Goal: Task Accomplishment & Management: Complete application form

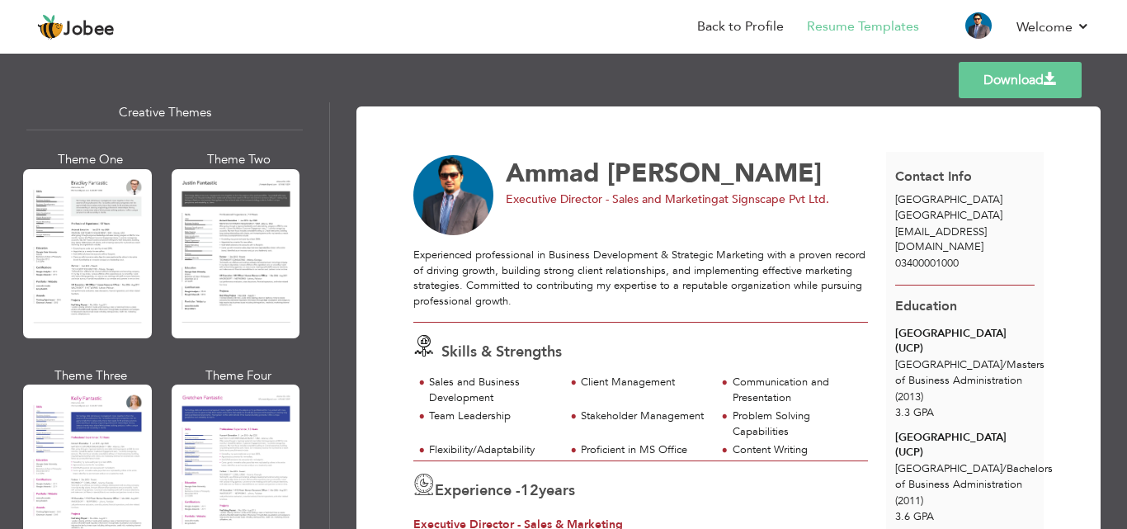
scroll to position [2938, 0]
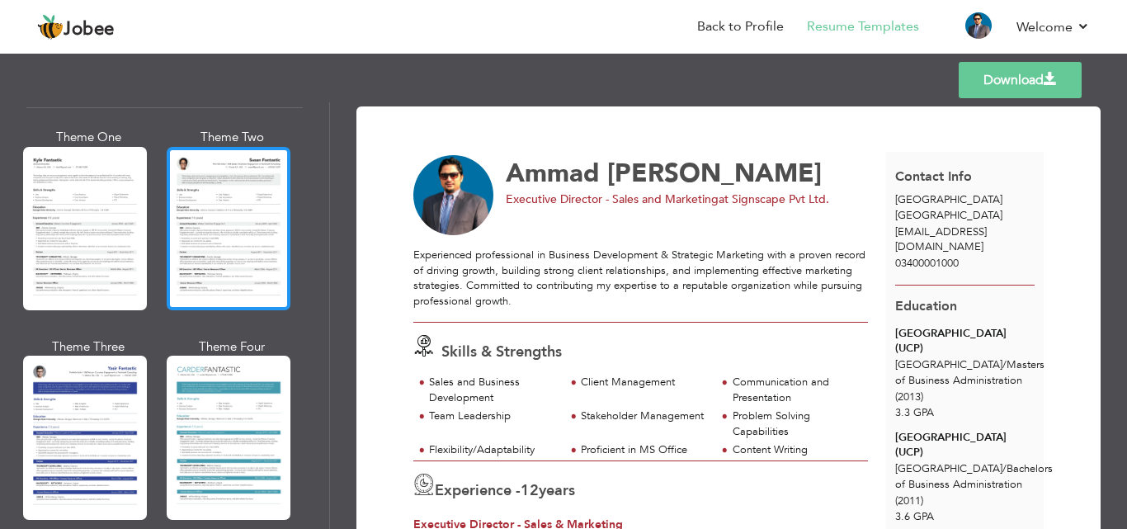
click at [244, 177] on div at bounding box center [229, 228] width 124 height 163
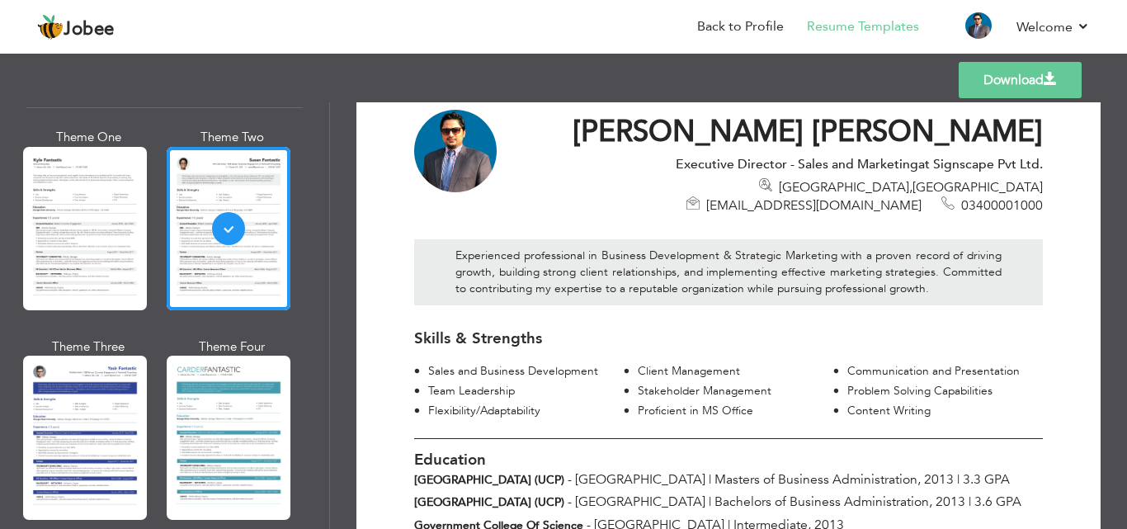
scroll to position [0, 0]
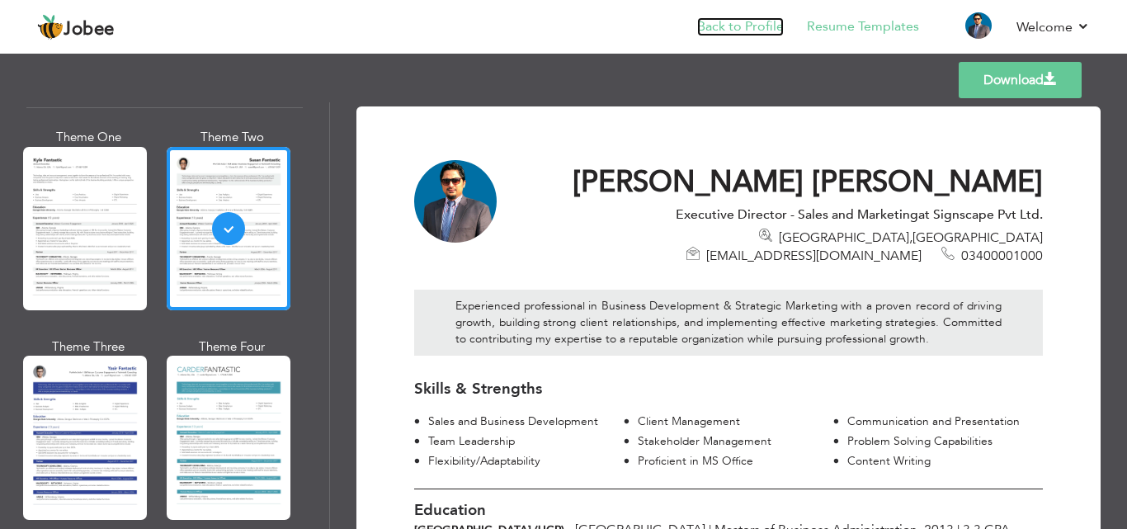
click at [739, 22] on link "Back to Profile" at bounding box center [740, 26] width 87 height 19
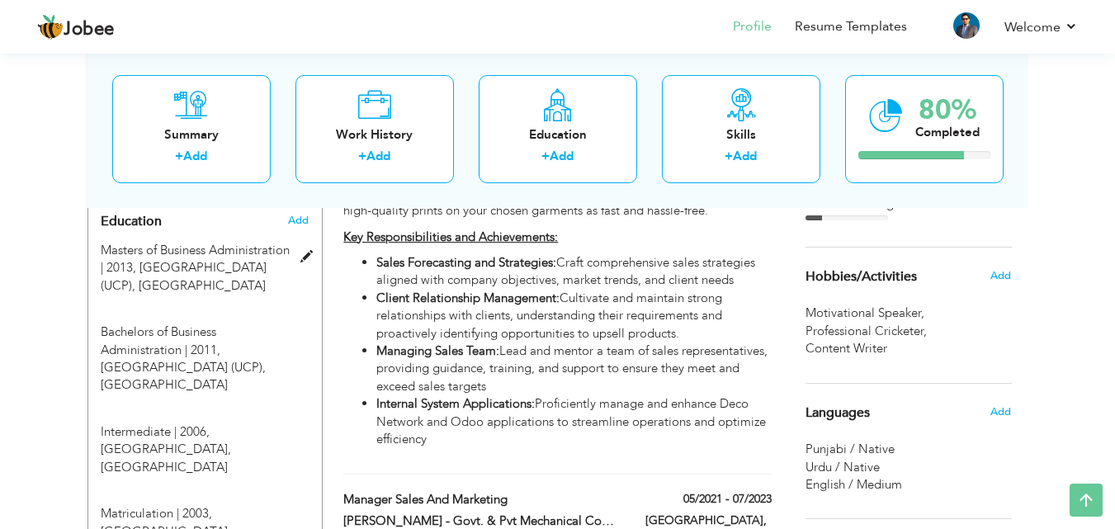
scroll to position [825, 0]
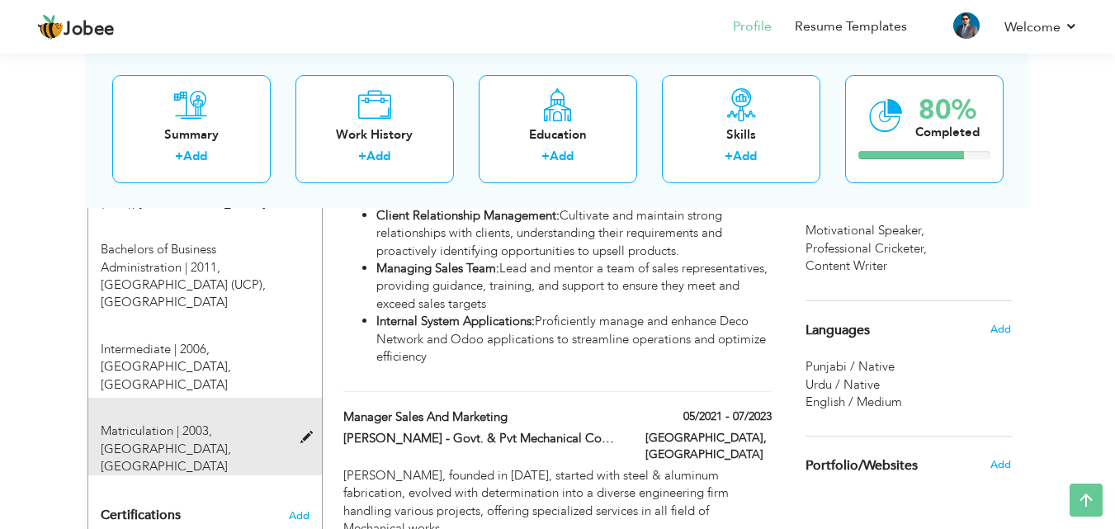
click at [305, 432] on span at bounding box center [310, 438] width 21 height 12
type input "Matriculation"
type input "2003"
type input "[GEOGRAPHIC_DATA]"
radio input "true"
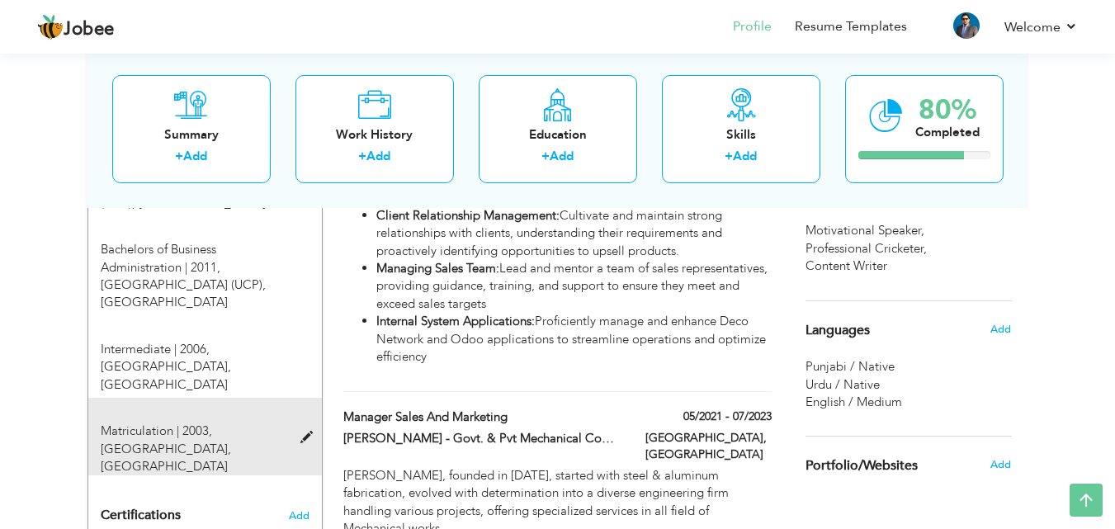
type input "[GEOGRAPHIC_DATA]"
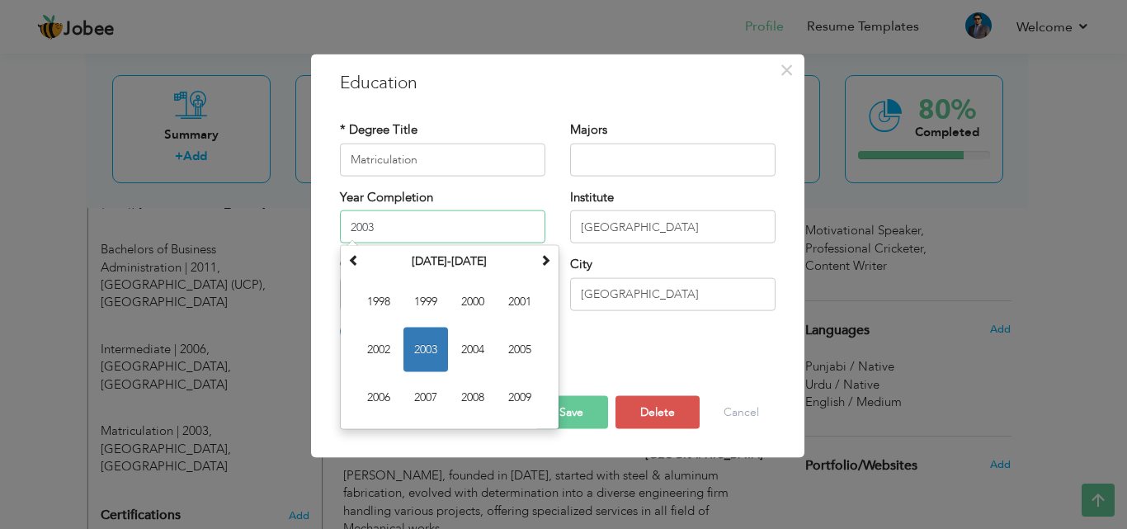
drag, startPoint x: 309, startPoint y: 257, endPoint x: 339, endPoint y: 249, distance: 30.8
click at [340, 243] on div "Year Completion 2003 [DATE] Su Mo Tu We Th Fr Sa 29 30 31 1 2 3 4 5 6 7 8 9 10 …" at bounding box center [442, 215] width 205 height 54
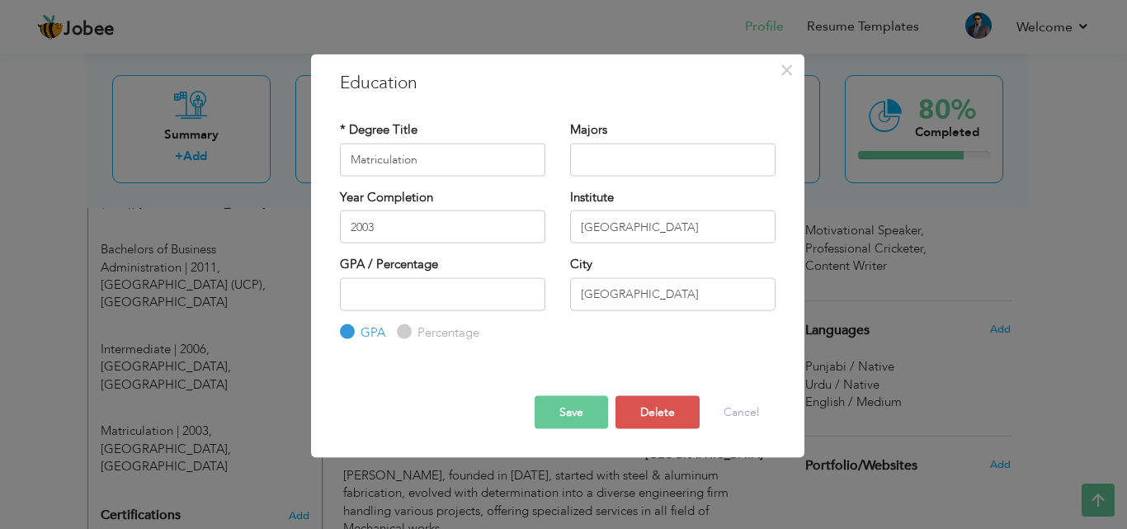
click at [550, 198] on div "Year Completion 2003" at bounding box center [443, 221] width 230 height 67
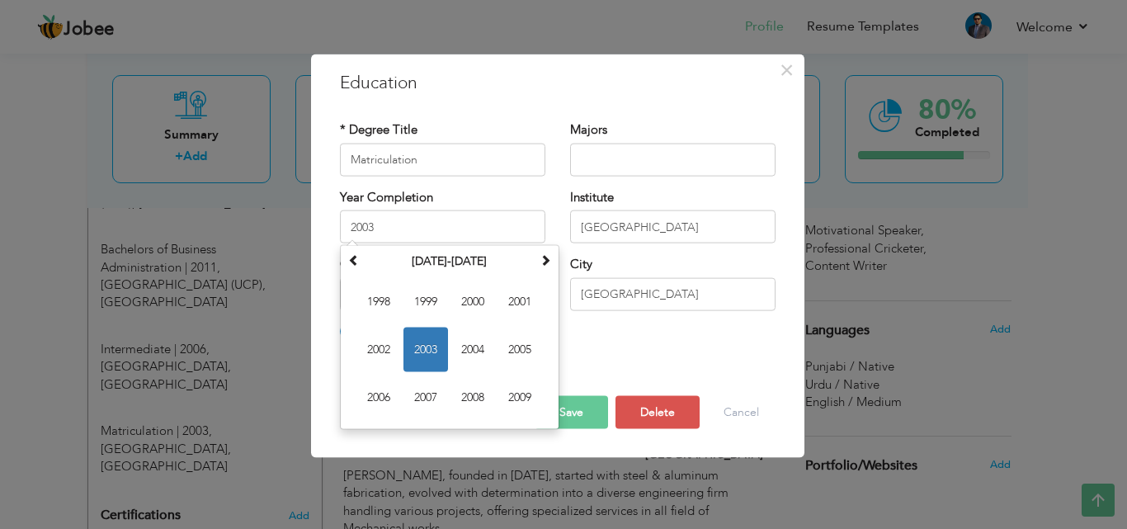
click at [497, 191] on div "Year Completion 2003 [DATE] Su Mo Tu We Th Fr Sa 29 30 31 1 2 3 4 5 6 7 8 9 10 …" at bounding box center [442, 215] width 205 height 54
click at [592, 353] on div "* Degree Title Matriculation Majors [DATE] 1" at bounding box center [558, 232] width 460 height 246
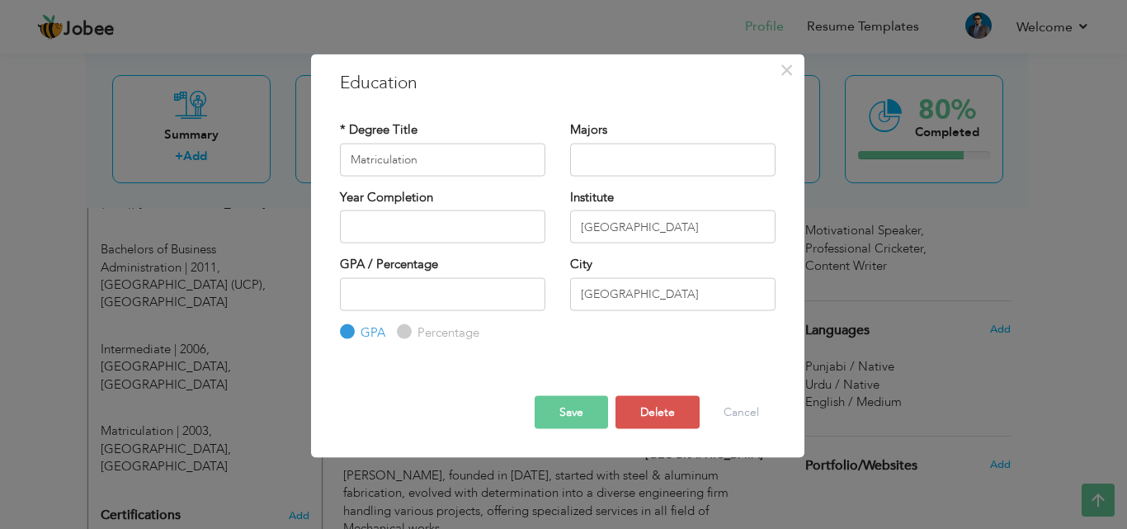
click at [556, 407] on button "Save" at bounding box center [571, 412] width 73 height 33
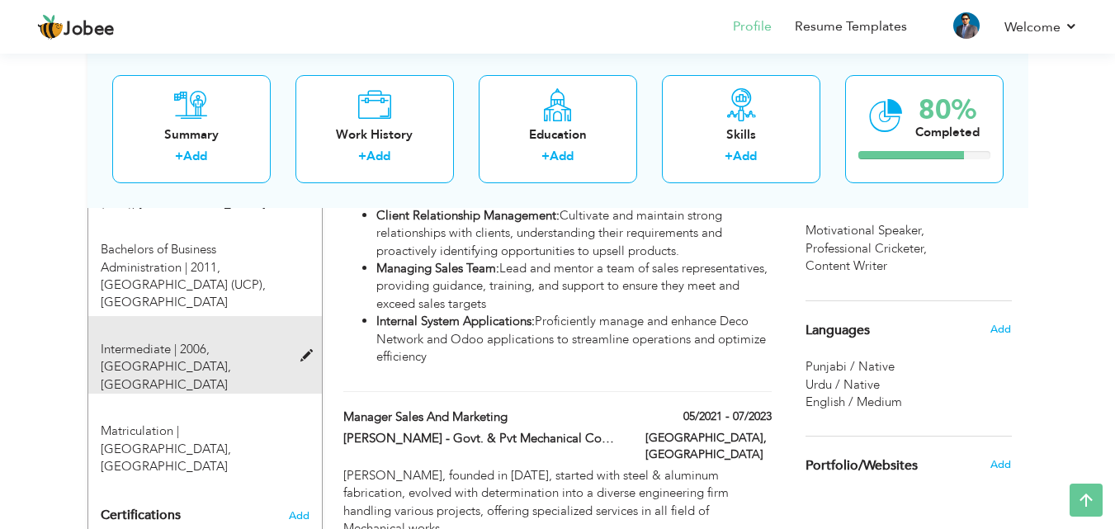
click at [304, 350] on span at bounding box center [310, 356] width 21 height 12
type input "Intermediate"
type input "2006"
type input "Government College of Science"
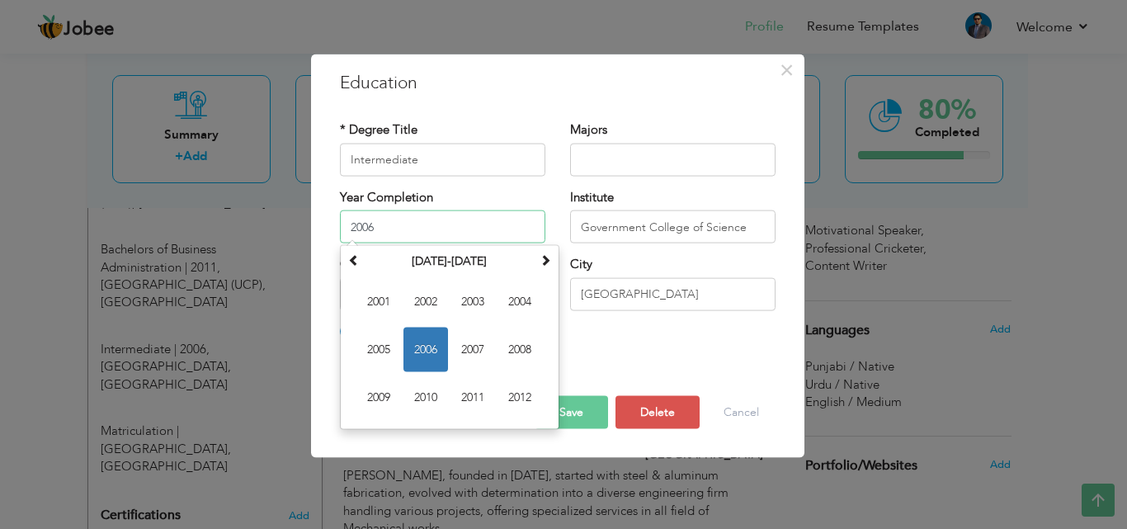
drag, startPoint x: 381, startPoint y: 228, endPoint x: 338, endPoint y: 241, distance: 44.9
click at [338, 241] on div "Year Completion 2006 [DATE] Su Mo Tu We Th Fr Sa 1 2 3 4 5 6 7 8 9 10 11 12 13 …" at bounding box center [443, 221] width 230 height 67
click at [583, 417] on button "Save" at bounding box center [571, 412] width 73 height 33
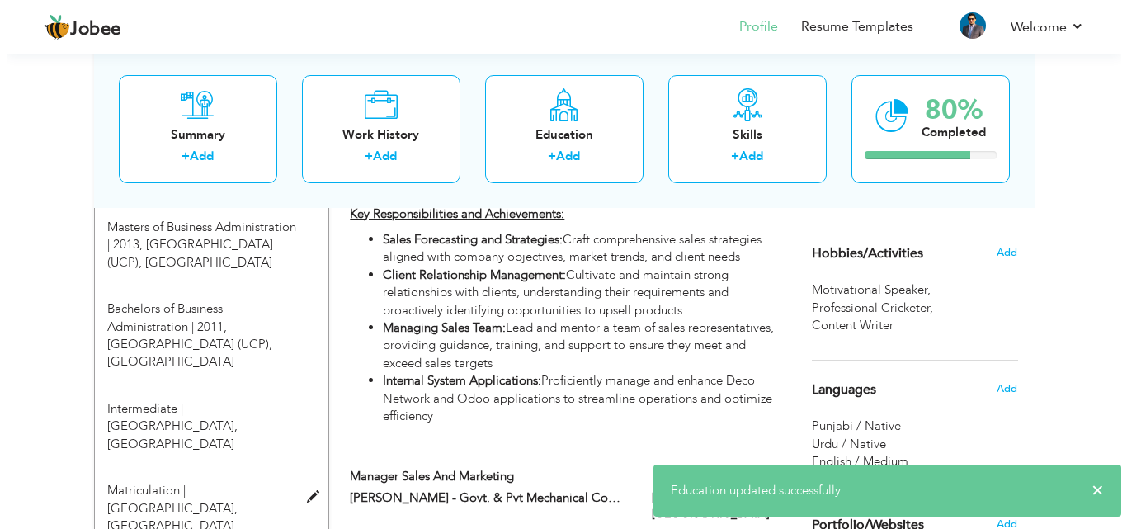
scroll to position [743, 0]
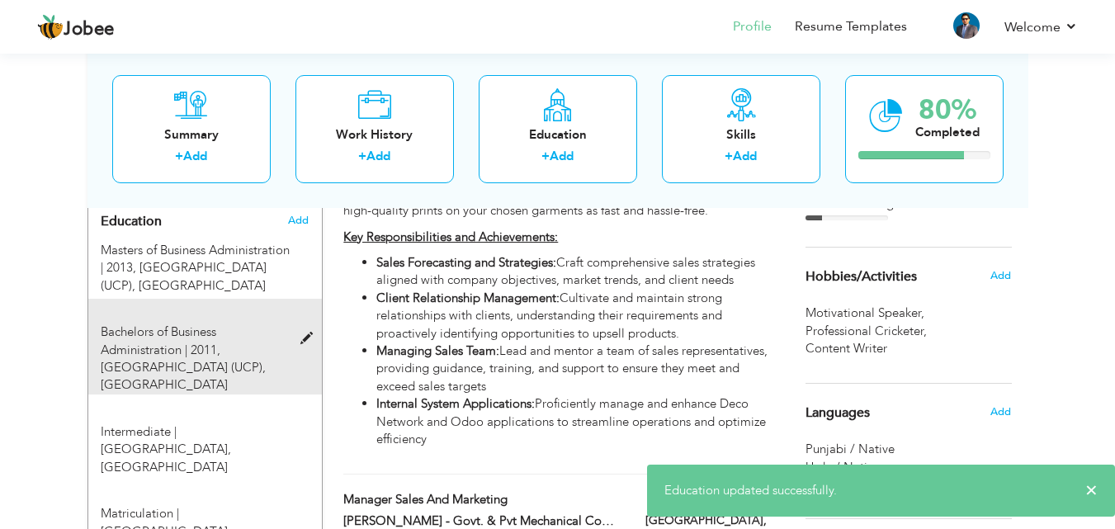
click at [301, 333] on span at bounding box center [310, 339] width 21 height 12
type input "Bachelors of Business Administration"
type input "2011"
type input "[GEOGRAPHIC_DATA] (UCP)"
type input "3.62"
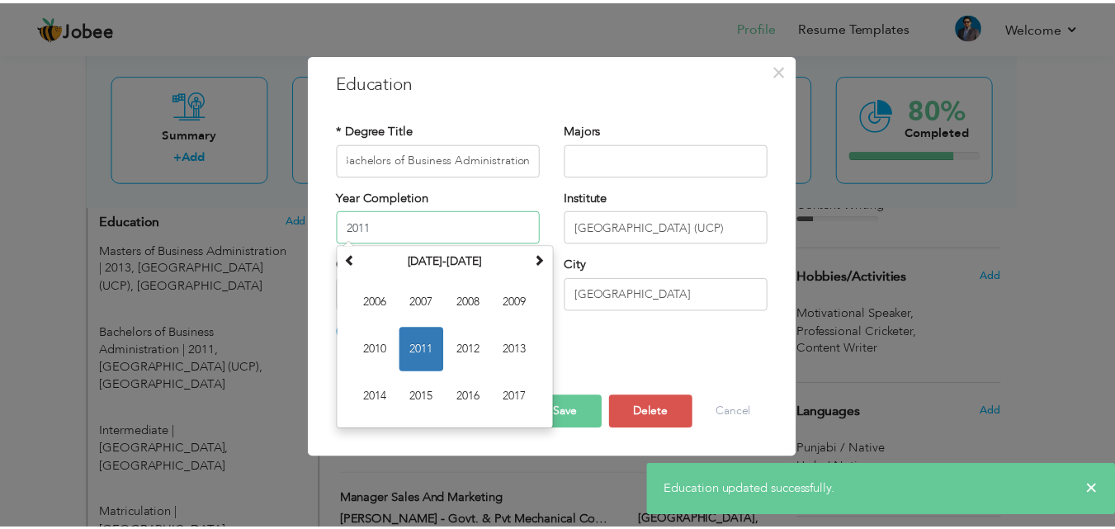
scroll to position [0, 0]
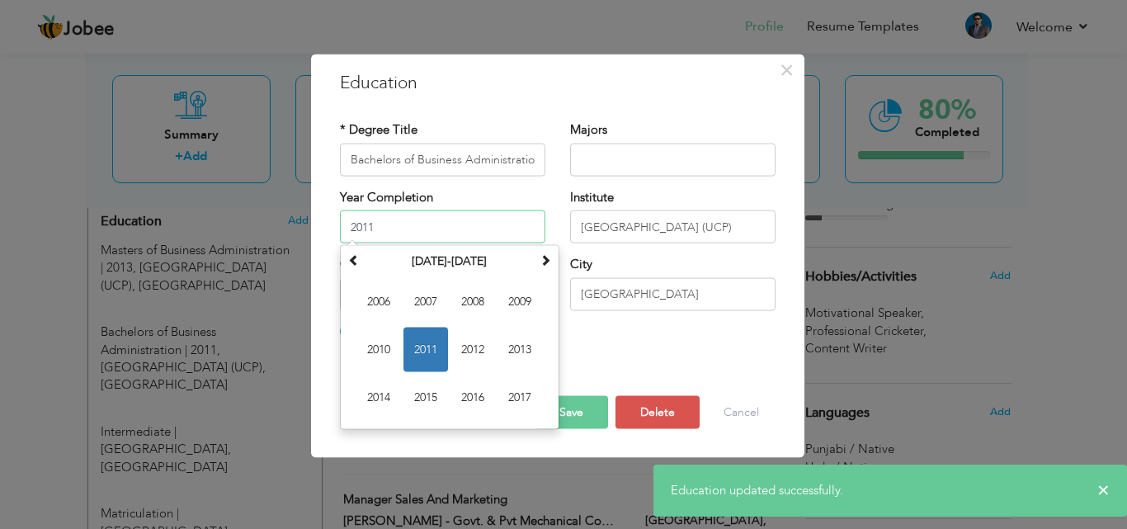
click at [398, 221] on input "2011" at bounding box center [442, 226] width 205 height 33
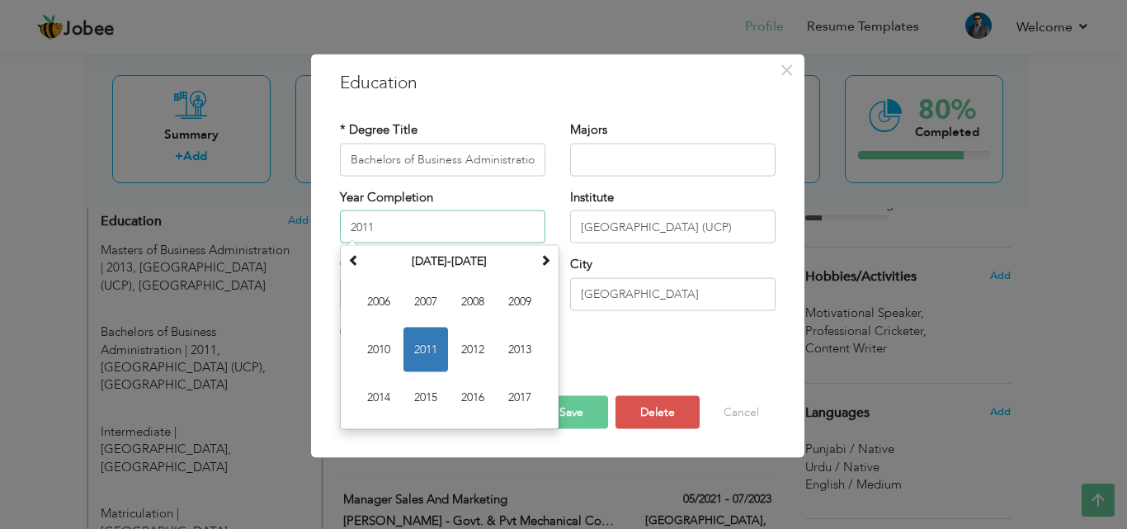
click at [427, 340] on span "2011" at bounding box center [426, 350] width 45 height 45
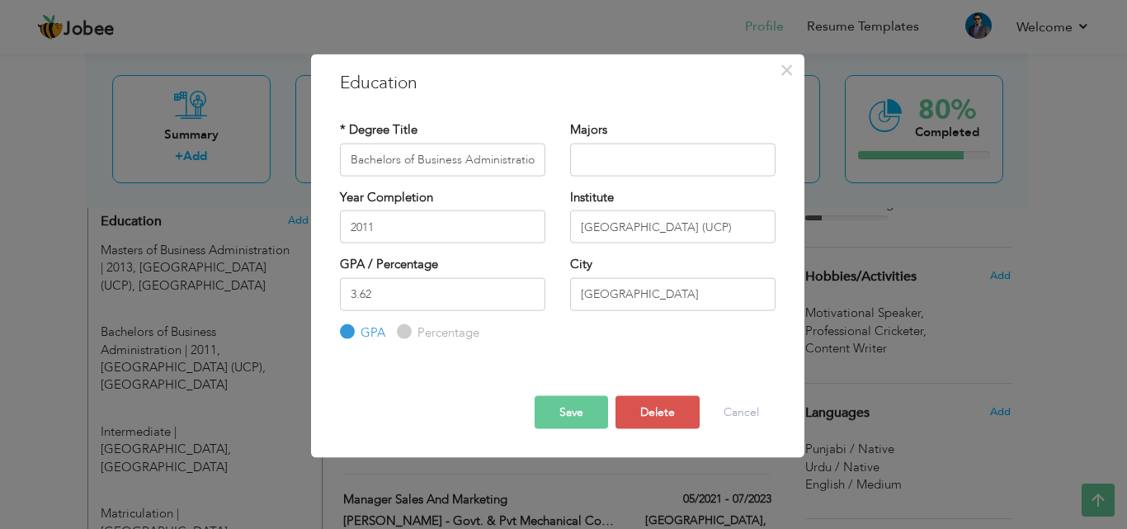
click at [560, 404] on button "Save" at bounding box center [571, 412] width 73 height 33
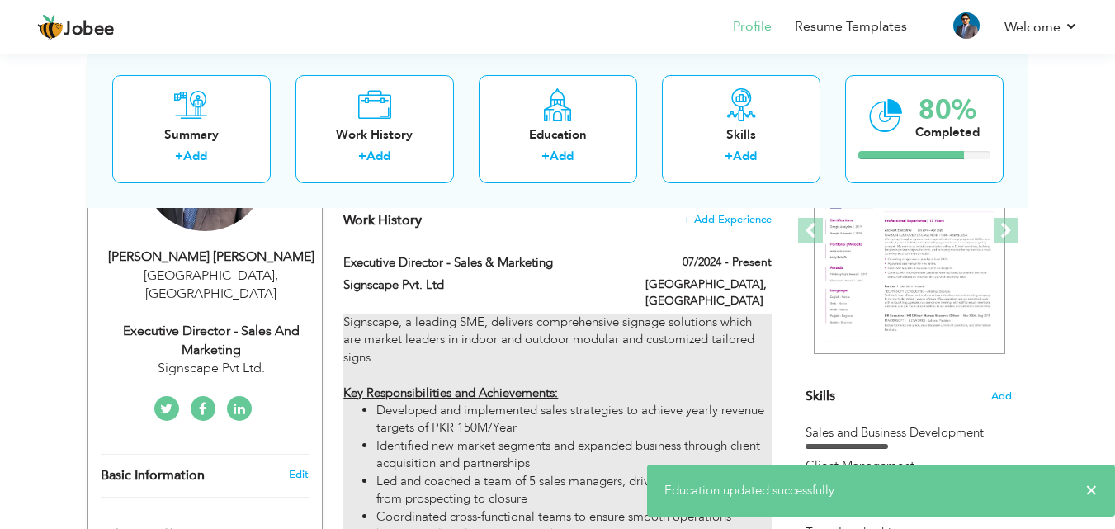
scroll to position [83, 0]
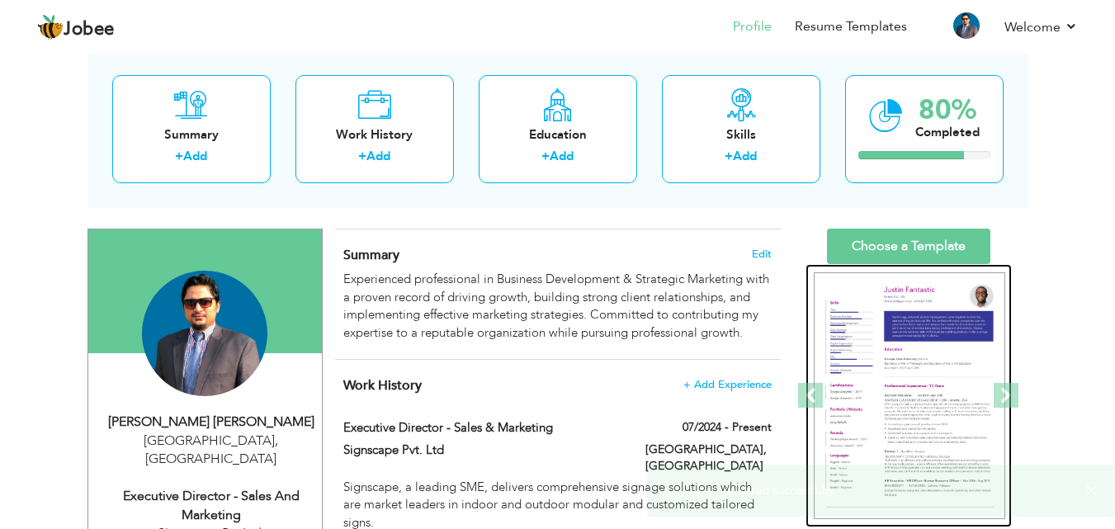
click at [956, 373] on img at bounding box center [909, 396] width 191 height 248
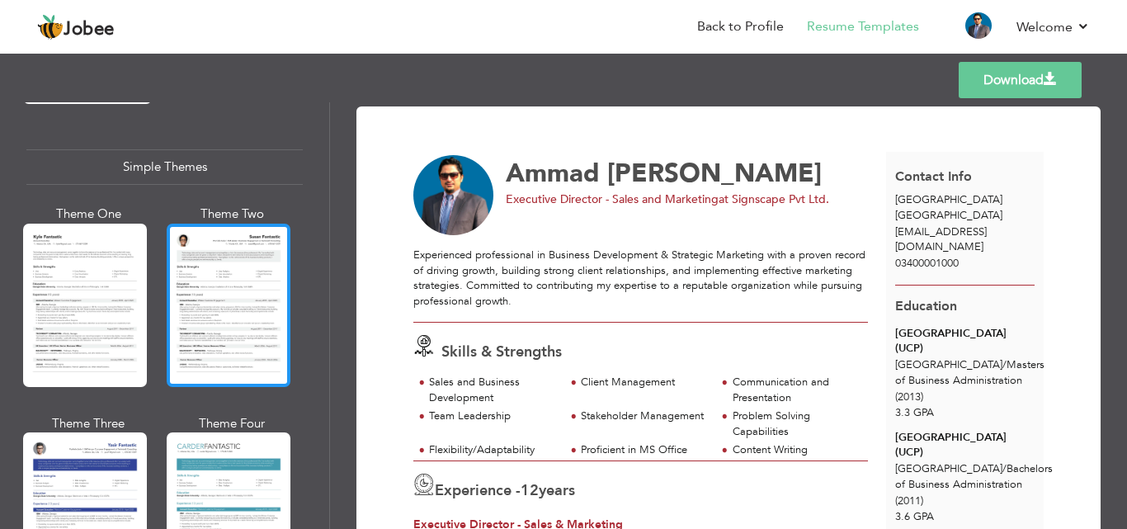
scroll to position [2855, 0]
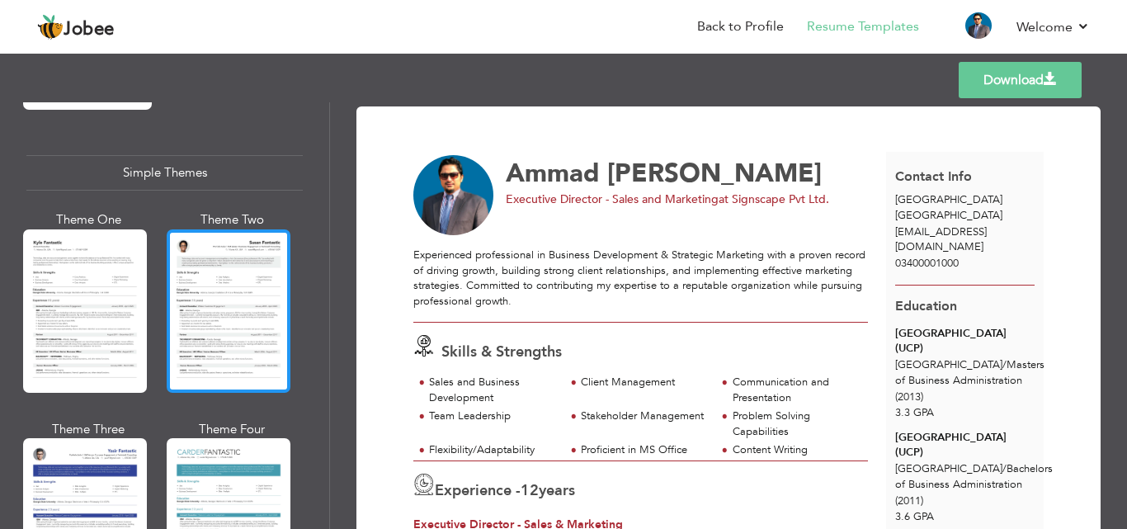
click at [243, 266] on div at bounding box center [229, 310] width 124 height 163
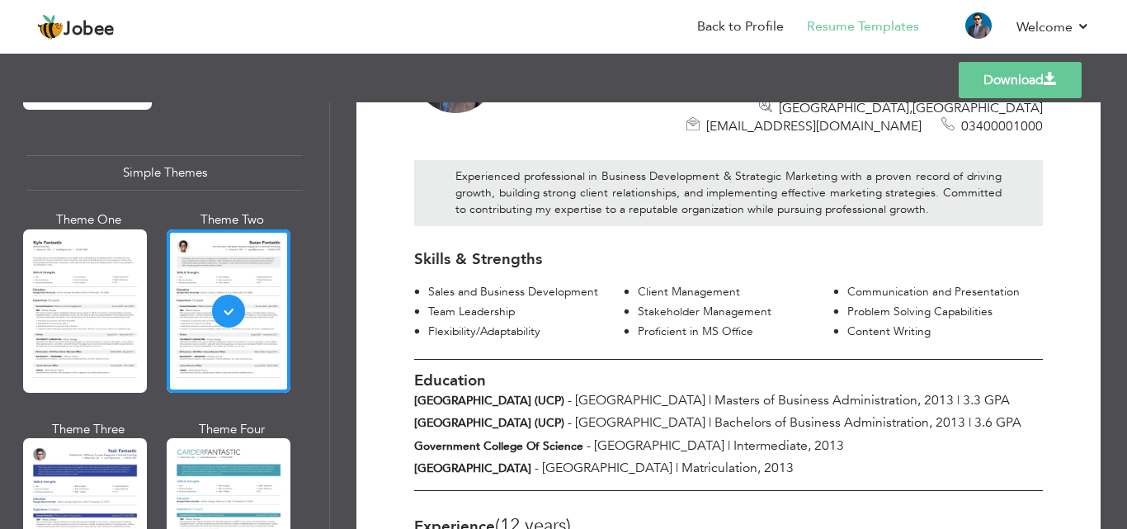
scroll to position [165, 0]
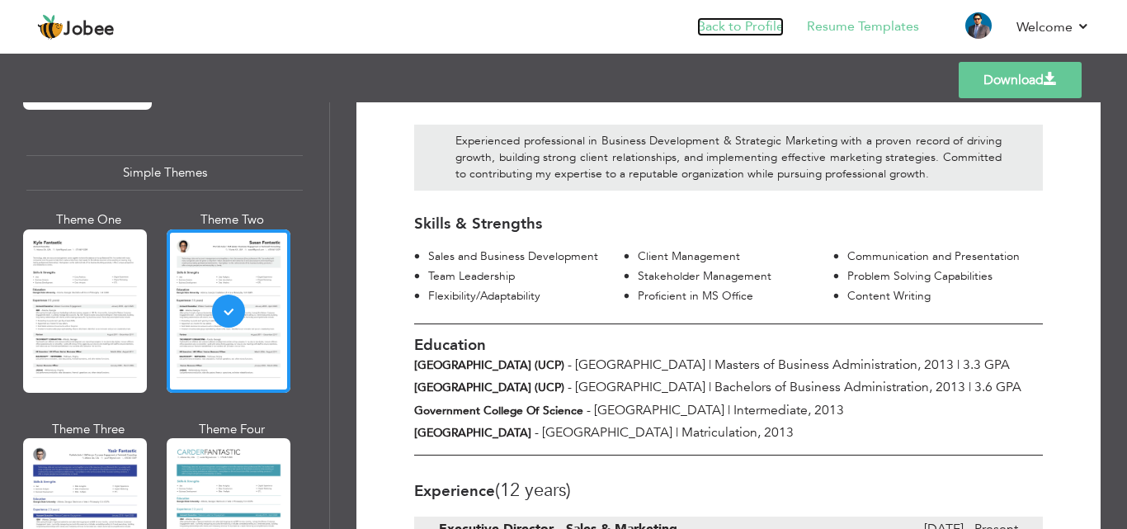
click at [748, 29] on link "Back to Profile" at bounding box center [740, 26] width 87 height 19
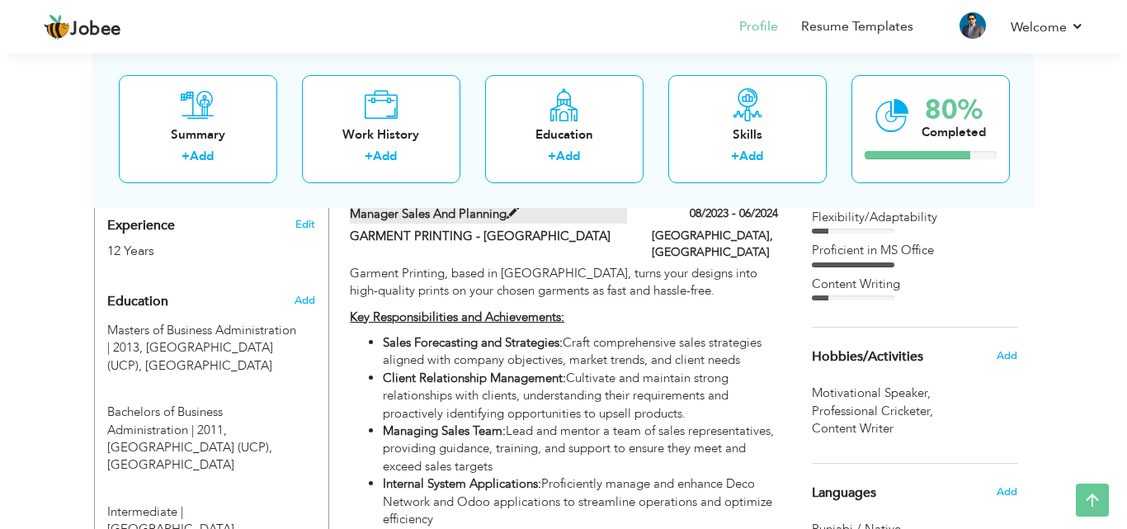
scroll to position [743, 0]
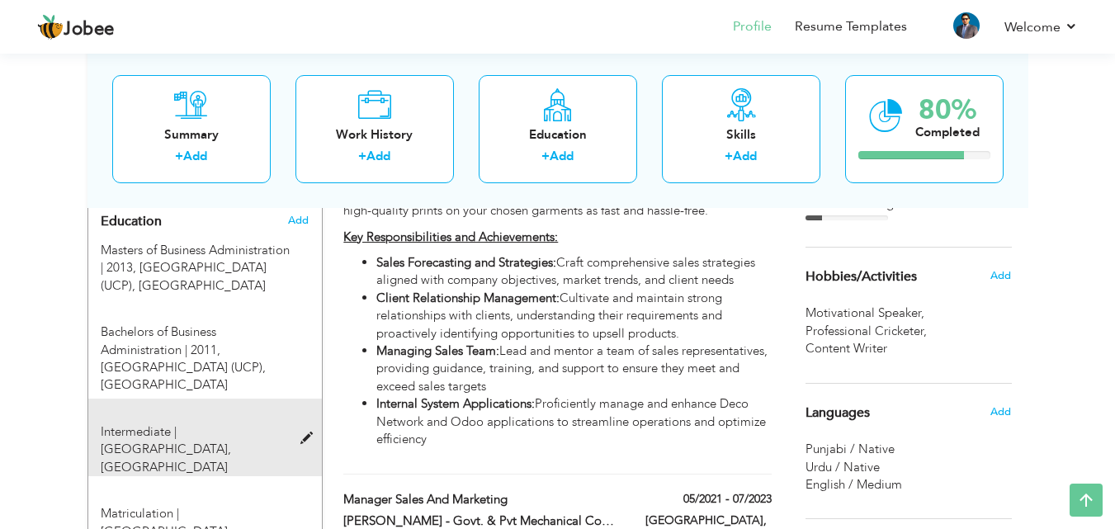
click at [309, 432] on span at bounding box center [310, 438] width 21 height 12
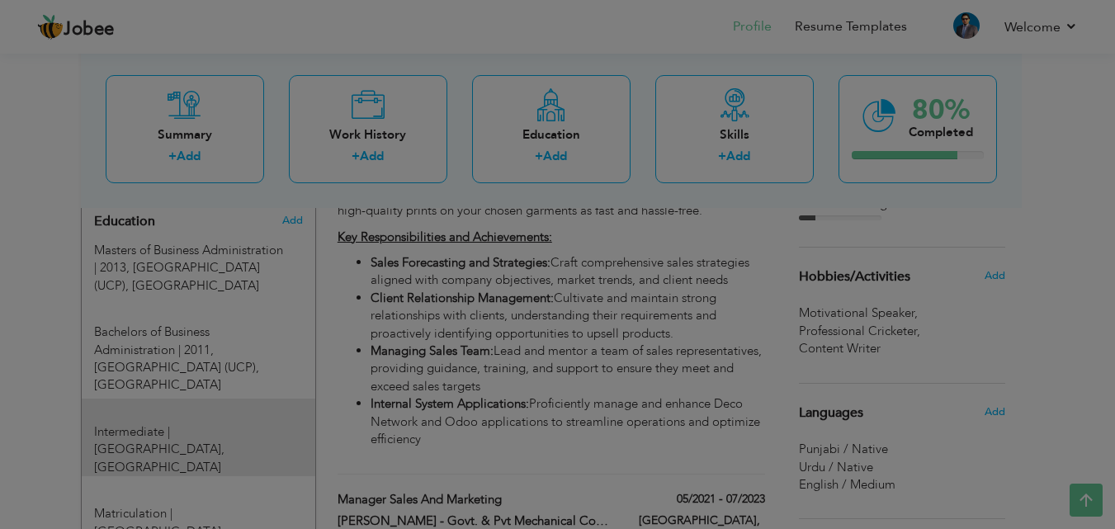
type input "Intermediate"
type input "Government College of Science"
radio input "true"
type input "[GEOGRAPHIC_DATA]"
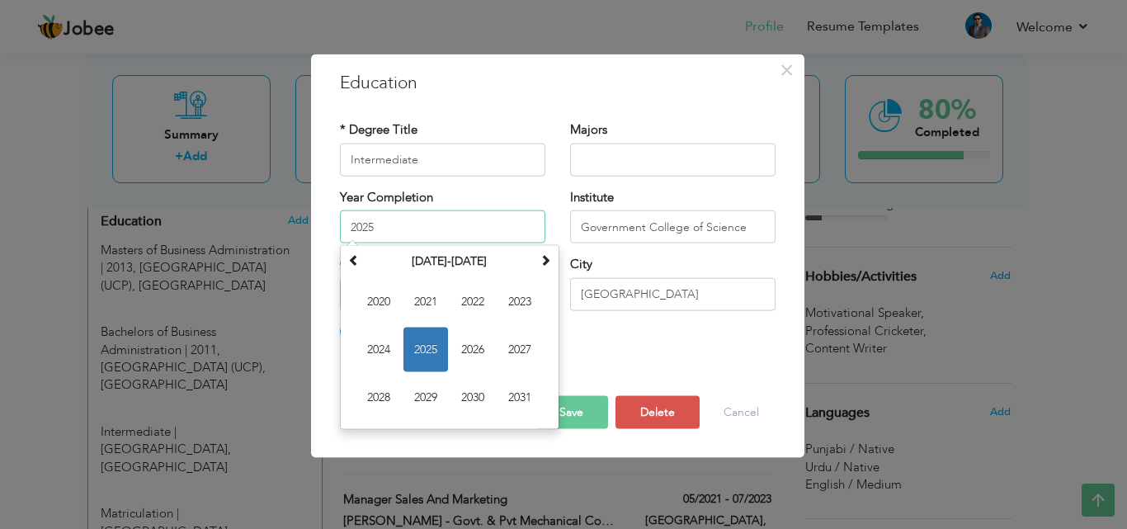
click at [482, 219] on input "2025" at bounding box center [442, 226] width 205 height 33
click at [474, 231] on input "2025" at bounding box center [442, 226] width 205 height 33
type input "20252"
click at [338, 237] on div "Year Completion 20252 August 2025 Su Mo Tu We Th Fr Sa 27 28 29 30 31 1 2 3 4 5…" at bounding box center [443, 221] width 230 height 67
